Goal: Information Seeking & Learning: Learn about a topic

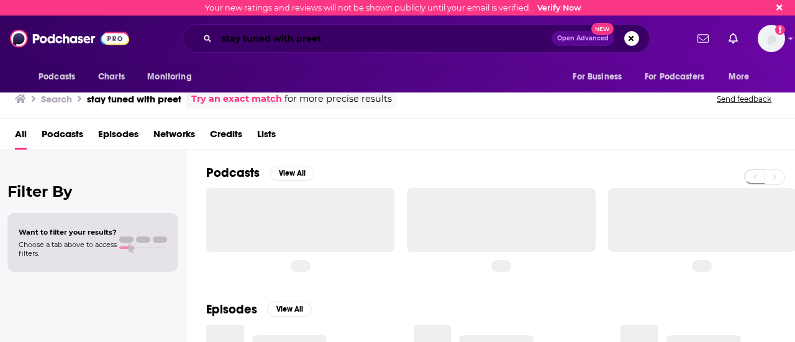
click at [445, 40] on input "stay tuned with preet" at bounding box center [384, 39] width 335 height 20
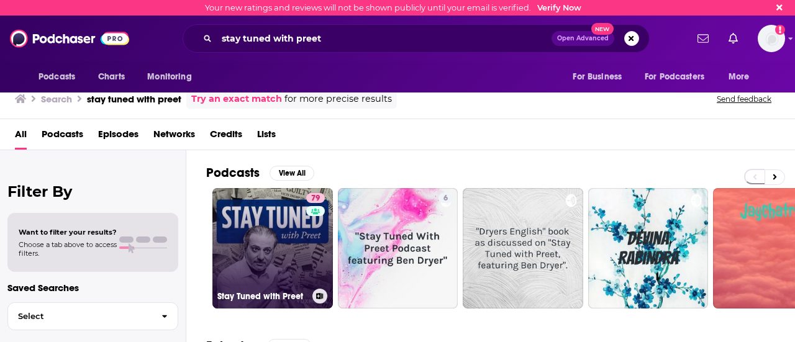
click at [277, 259] on link "79 Stay Tuned with Preet" at bounding box center [272, 248] width 121 height 121
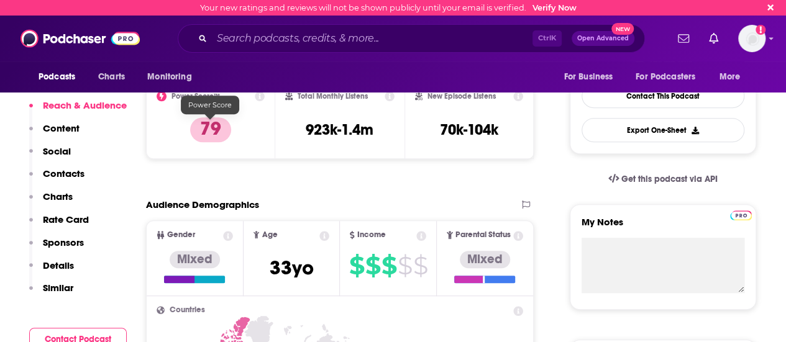
scroll to position [275, 0]
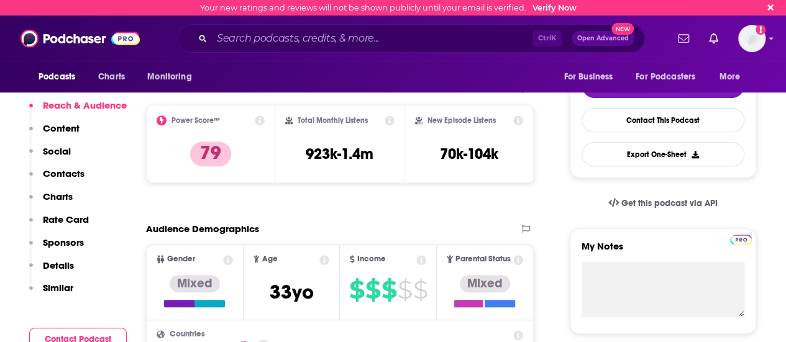
click at [256, 121] on icon at bounding box center [260, 121] width 10 height 10
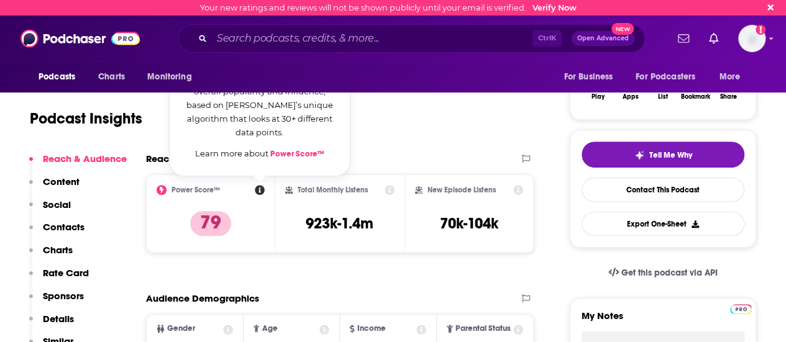
scroll to position [165, 0]
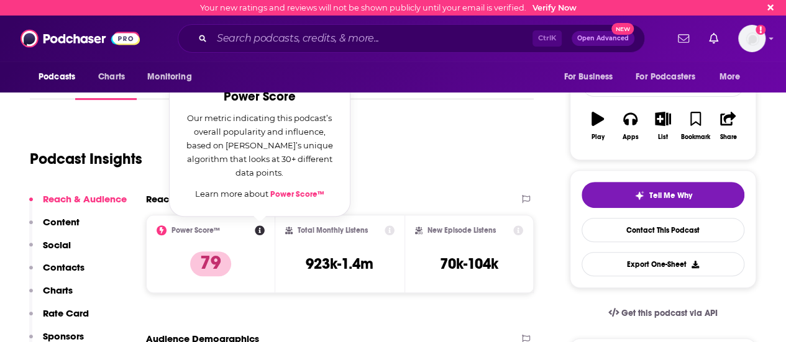
click at [297, 196] on link "Power Score™" at bounding box center [297, 194] width 54 height 10
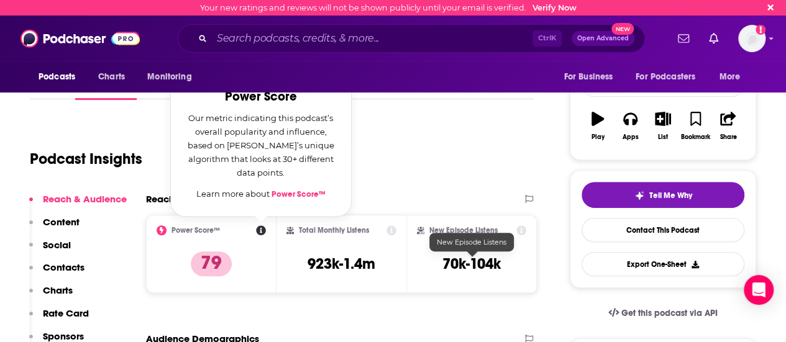
scroll to position [0, 0]
